Goal: Navigation & Orientation: Find specific page/section

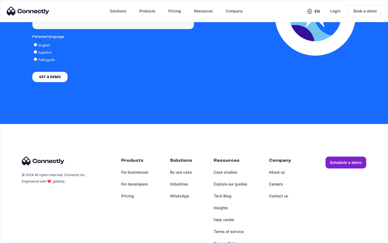
scroll to position [1373, 0]
